Goal: Task Accomplishment & Management: Complete application form

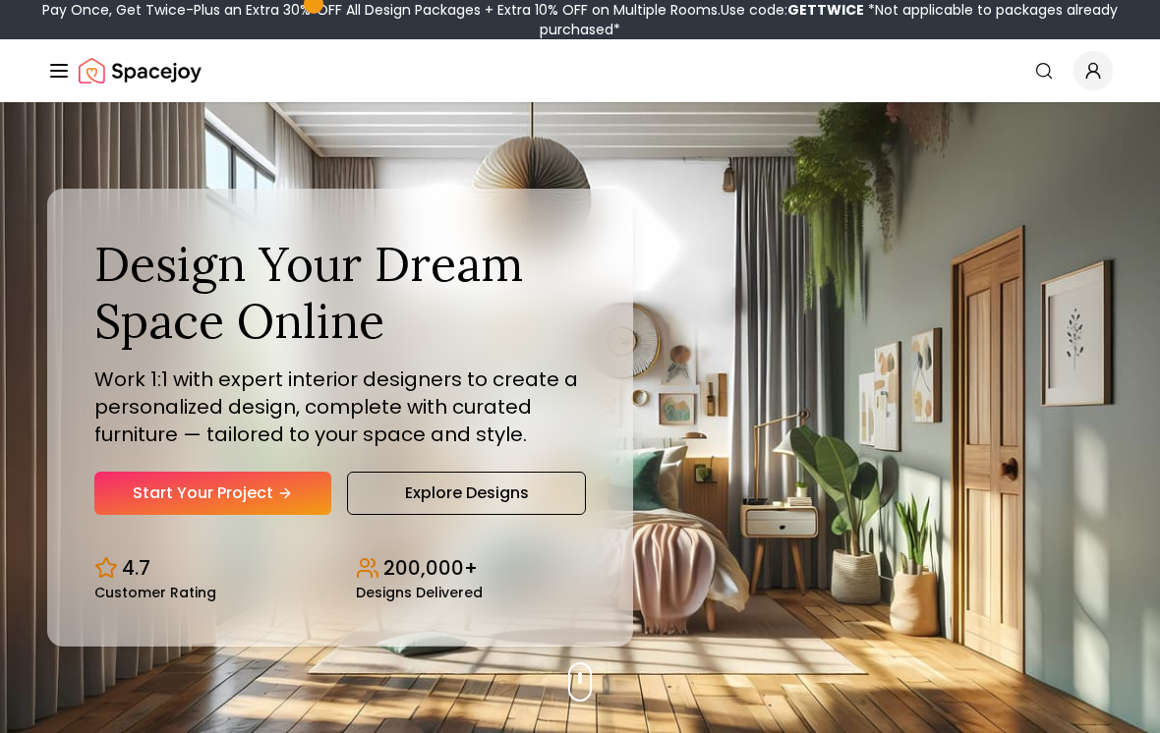
click at [289, 499] on link "Start Your Project" at bounding box center [212, 493] width 237 height 43
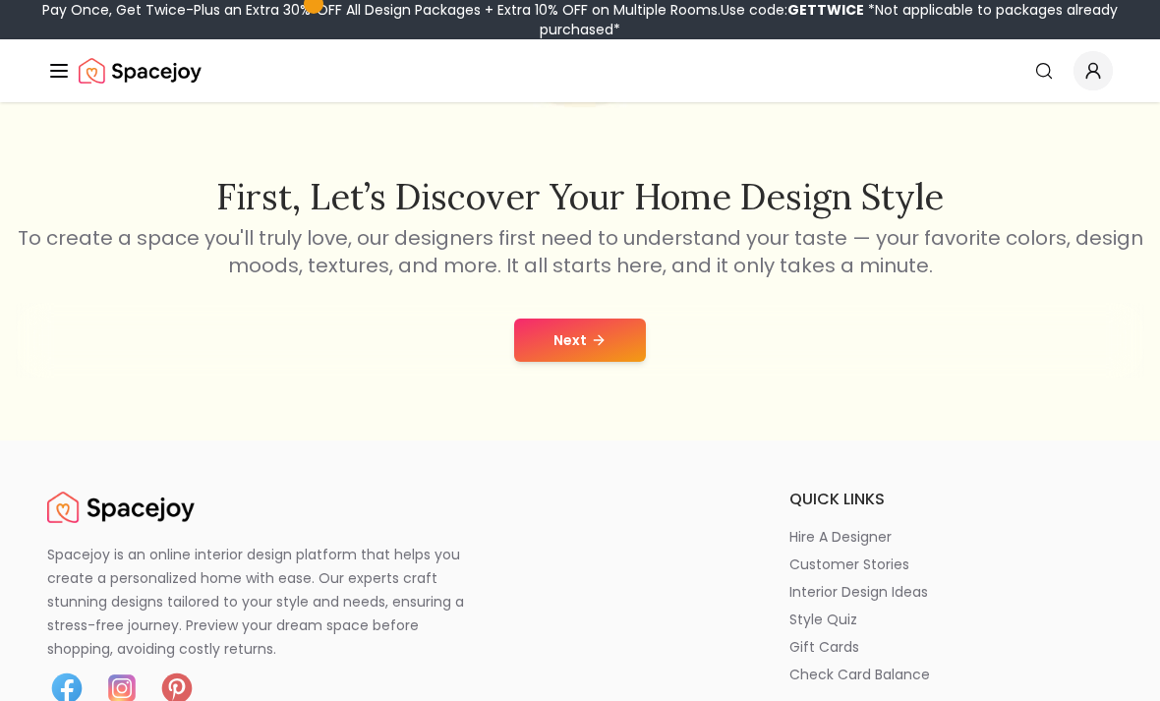
scroll to position [270, 0]
click at [580, 338] on button "Next" at bounding box center [580, 340] width 132 height 43
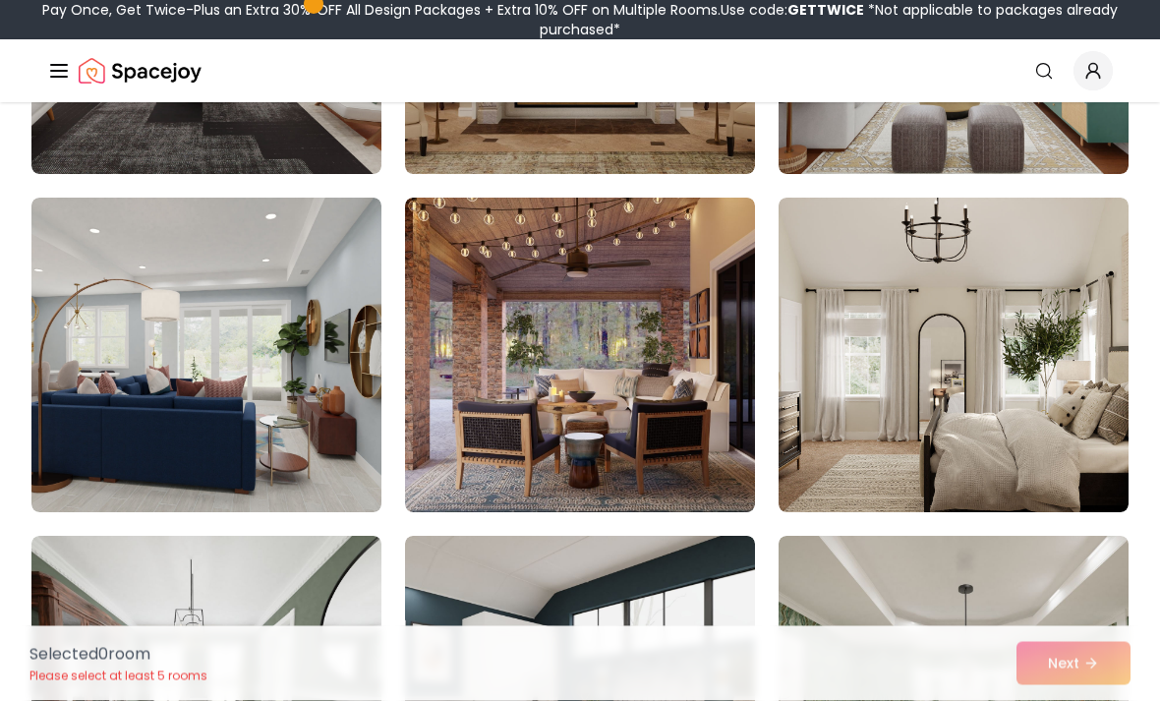
scroll to position [4824, 0]
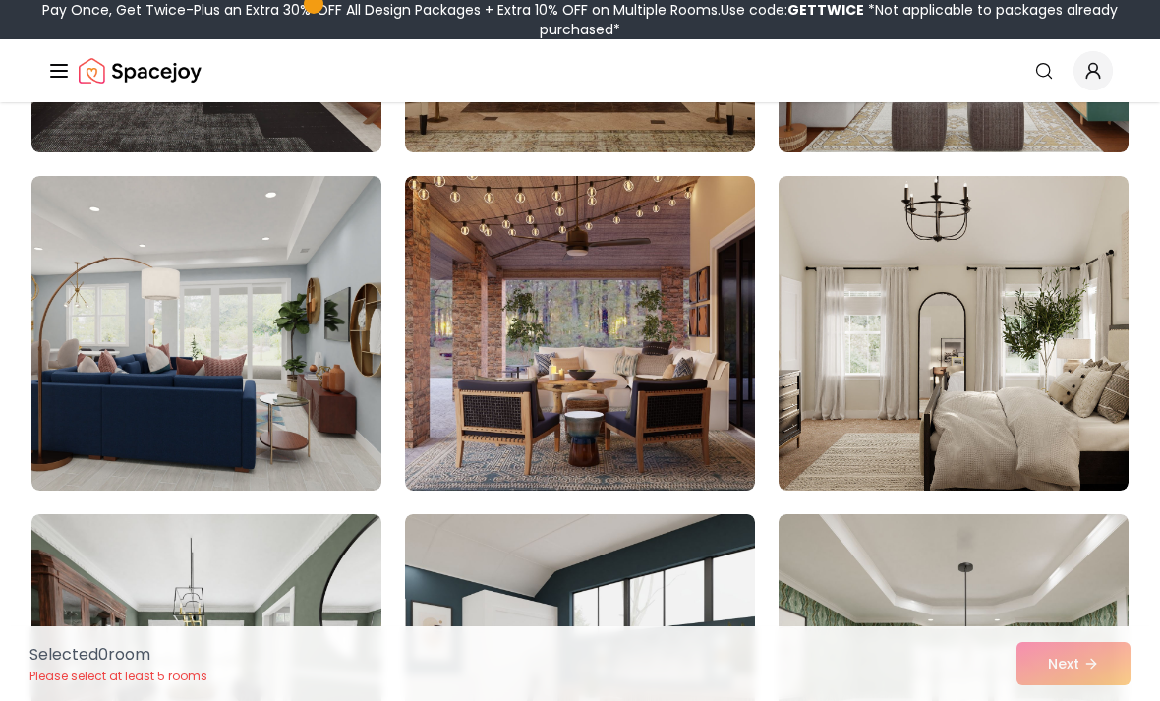
click at [1083, 700] on div "Selected 0 room Please select at least 5 rooms Next" at bounding box center [580, 663] width 1132 height 75
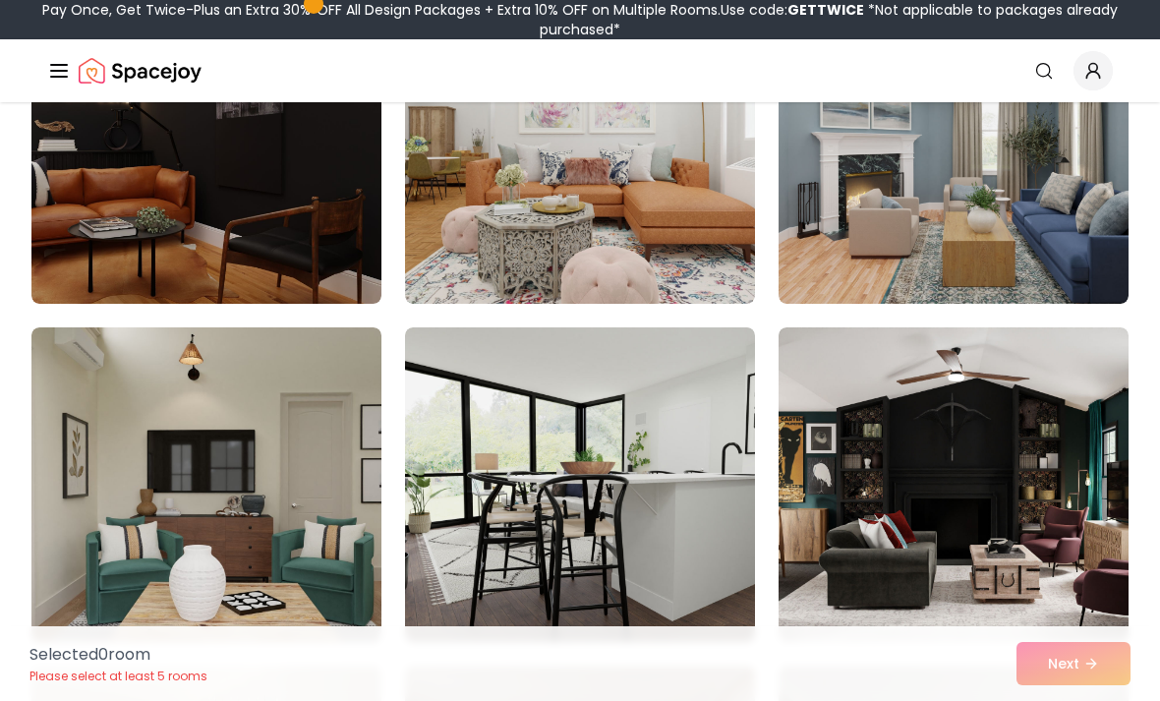
click at [517, 233] on img at bounding box center [580, 146] width 350 height 314
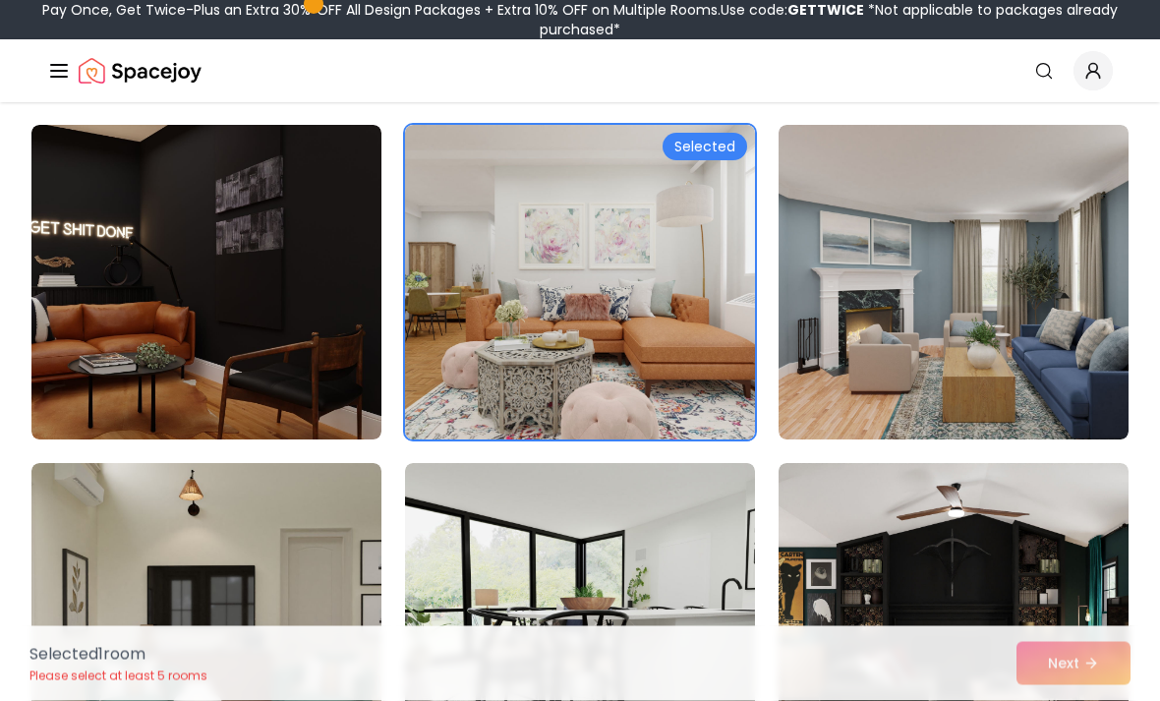
scroll to position [6228, 0]
click at [1075, 700] on div "Selected 1 room Please select at least 5 rooms Next" at bounding box center [580, 663] width 1132 height 75
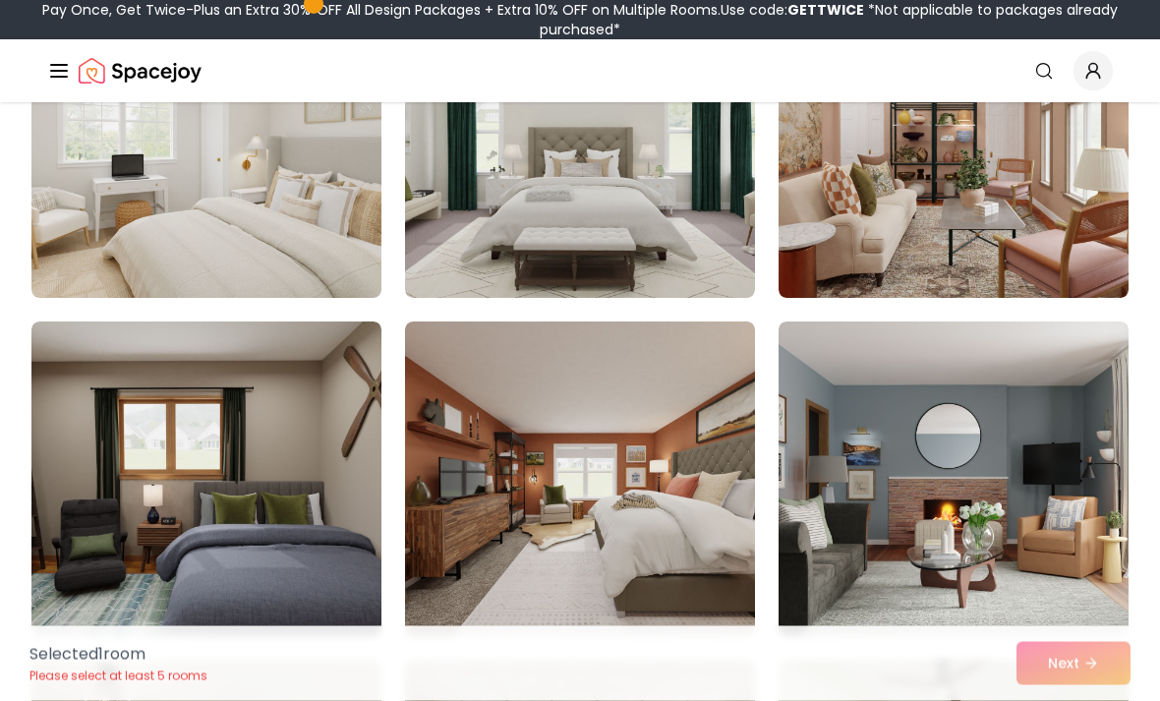
scroll to position [7377, 0]
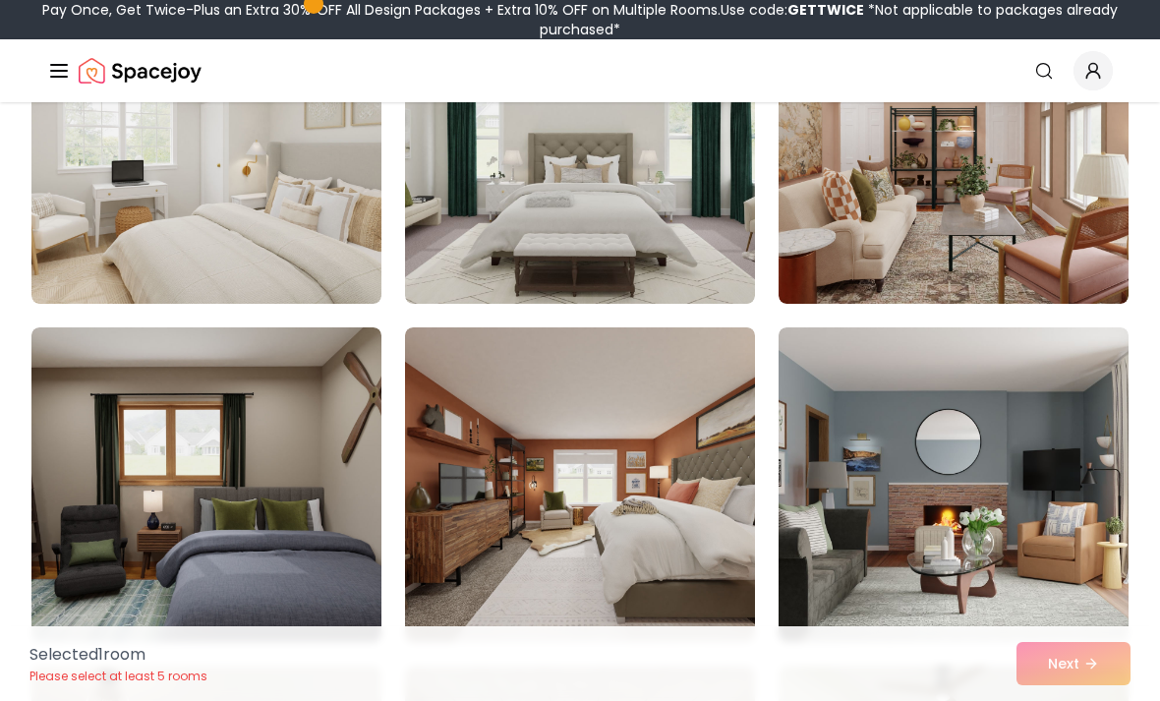
click at [882, 229] on img at bounding box center [953, 146] width 350 height 314
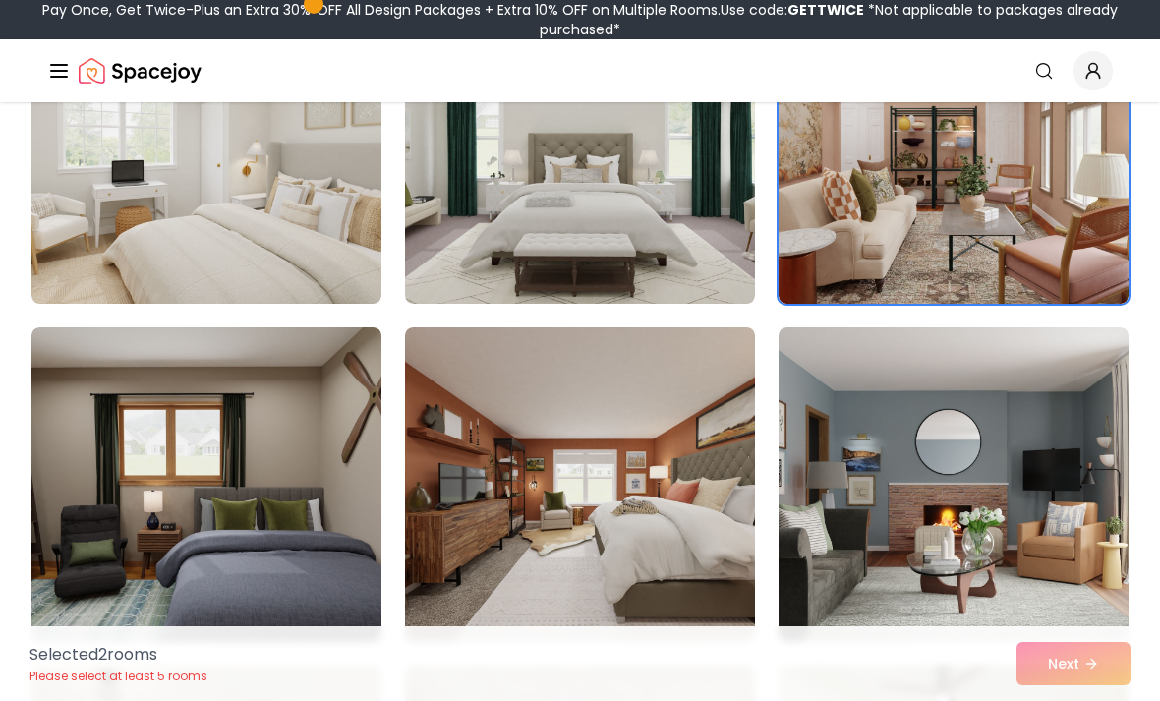
click at [1083, 700] on div "Selected 2 room s Please select at least 5 rooms Next" at bounding box center [580, 663] width 1132 height 75
click at [1087, 700] on div "Selected 2 room s Please select at least 5 rooms Next" at bounding box center [580, 663] width 1132 height 75
click at [1102, 700] on div "Selected 2 room s Please select at least 5 rooms Next" at bounding box center [580, 663] width 1132 height 75
click at [1036, 700] on div "Selected 2 room s Please select at least 5 rooms Next" at bounding box center [580, 663] width 1132 height 75
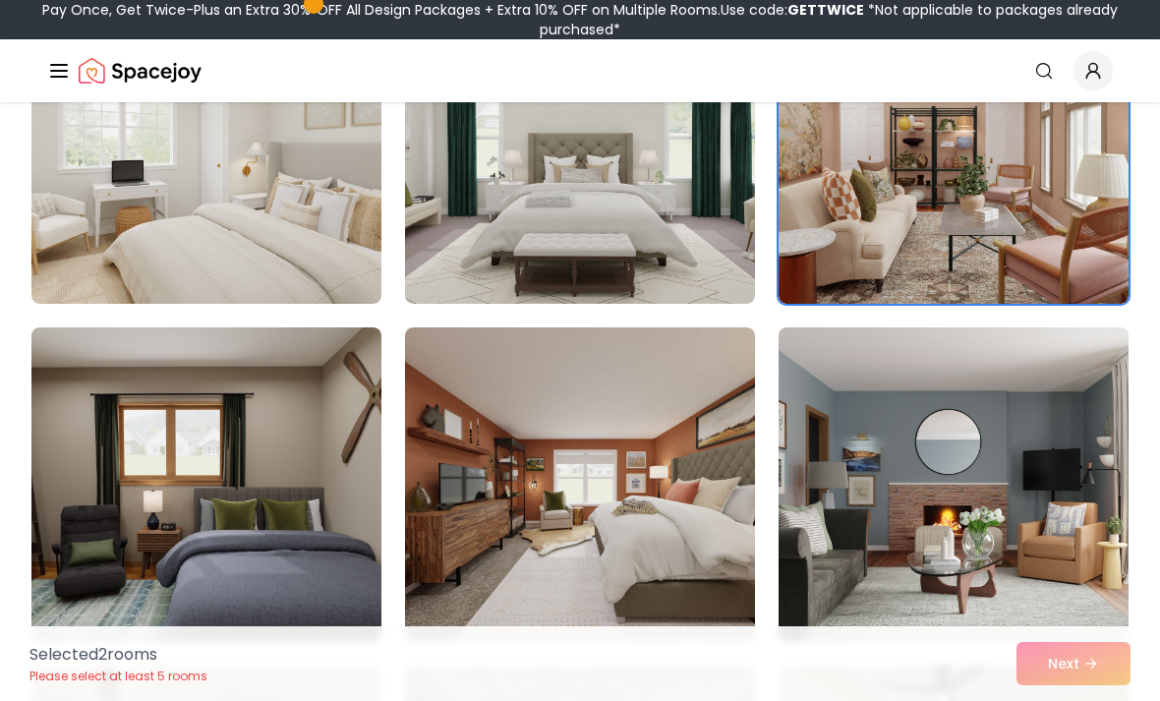
click at [1099, 700] on div "Selected 2 room s Please select at least 5 rooms Next" at bounding box center [580, 663] width 1132 height 75
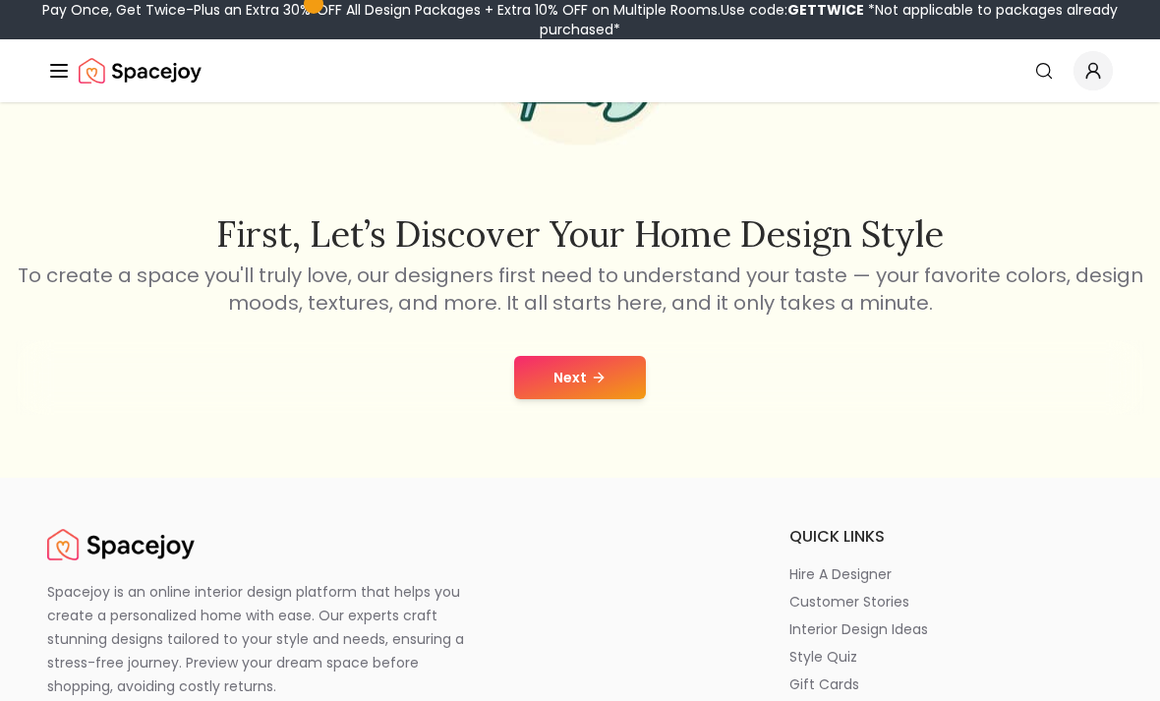
scroll to position [230, 0]
